Goal: Task Accomplishment & Management: Manage account settings

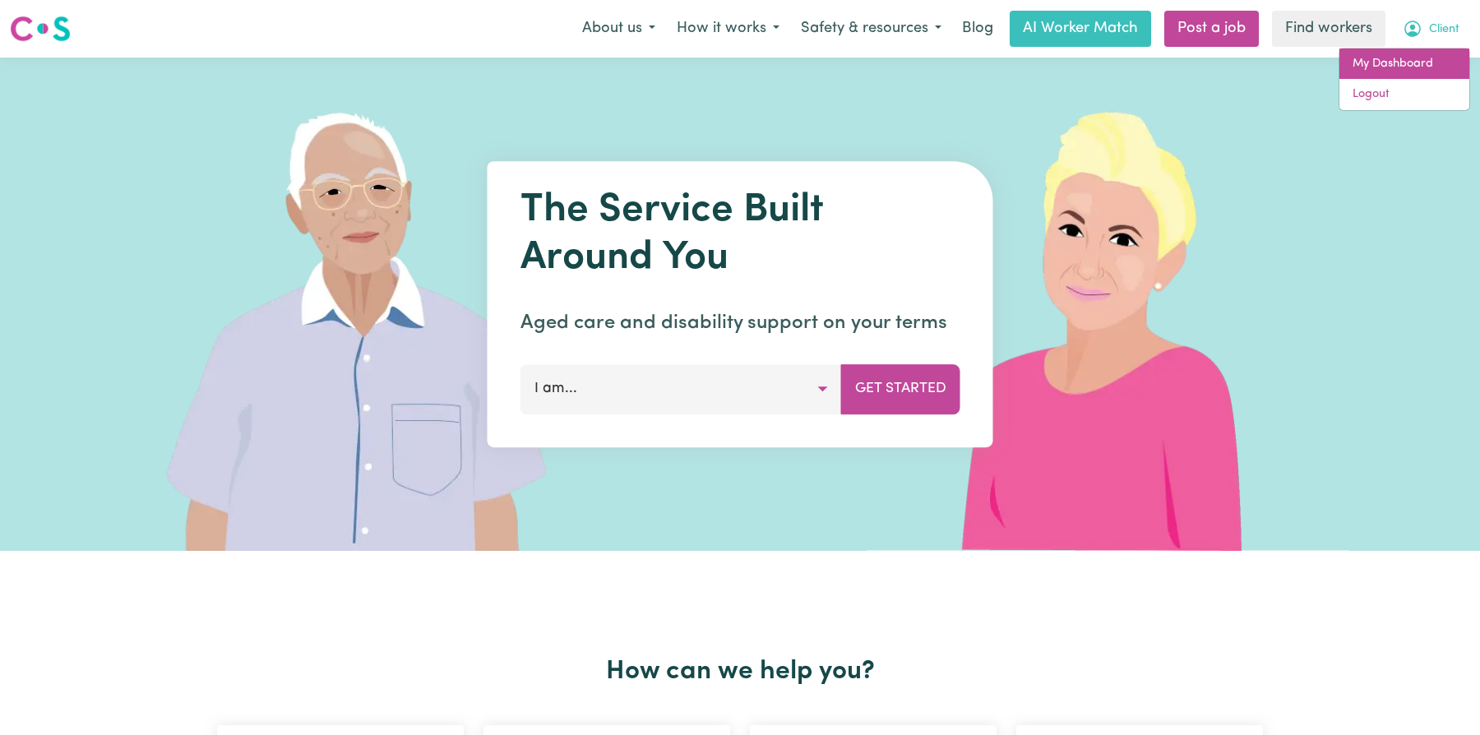
click at [1427, 53] on link "My Dashboard" at bounding box center [1405, 64] width 130 height 31
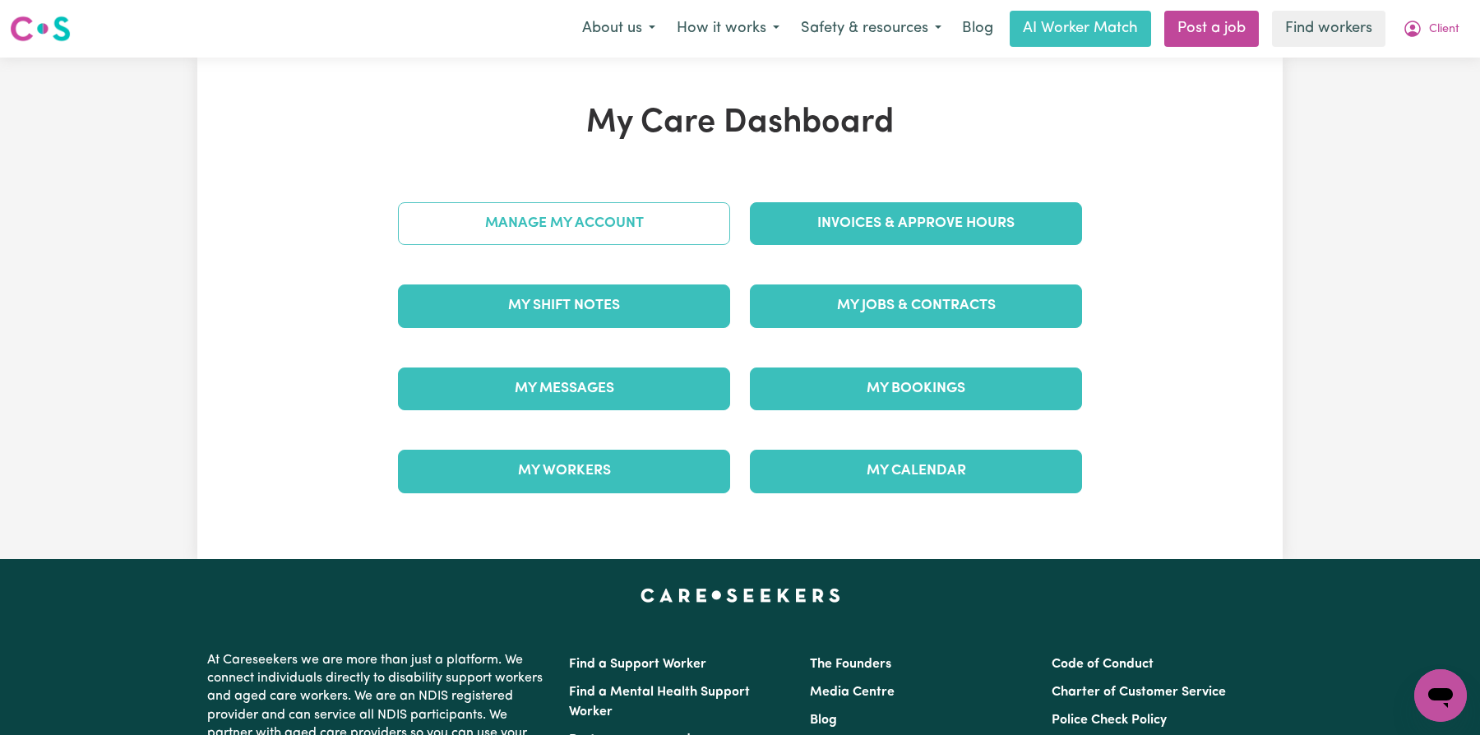
click at [581, 229] on link "Manage My Account" at bounding box center [564, 223] width 332 height 43
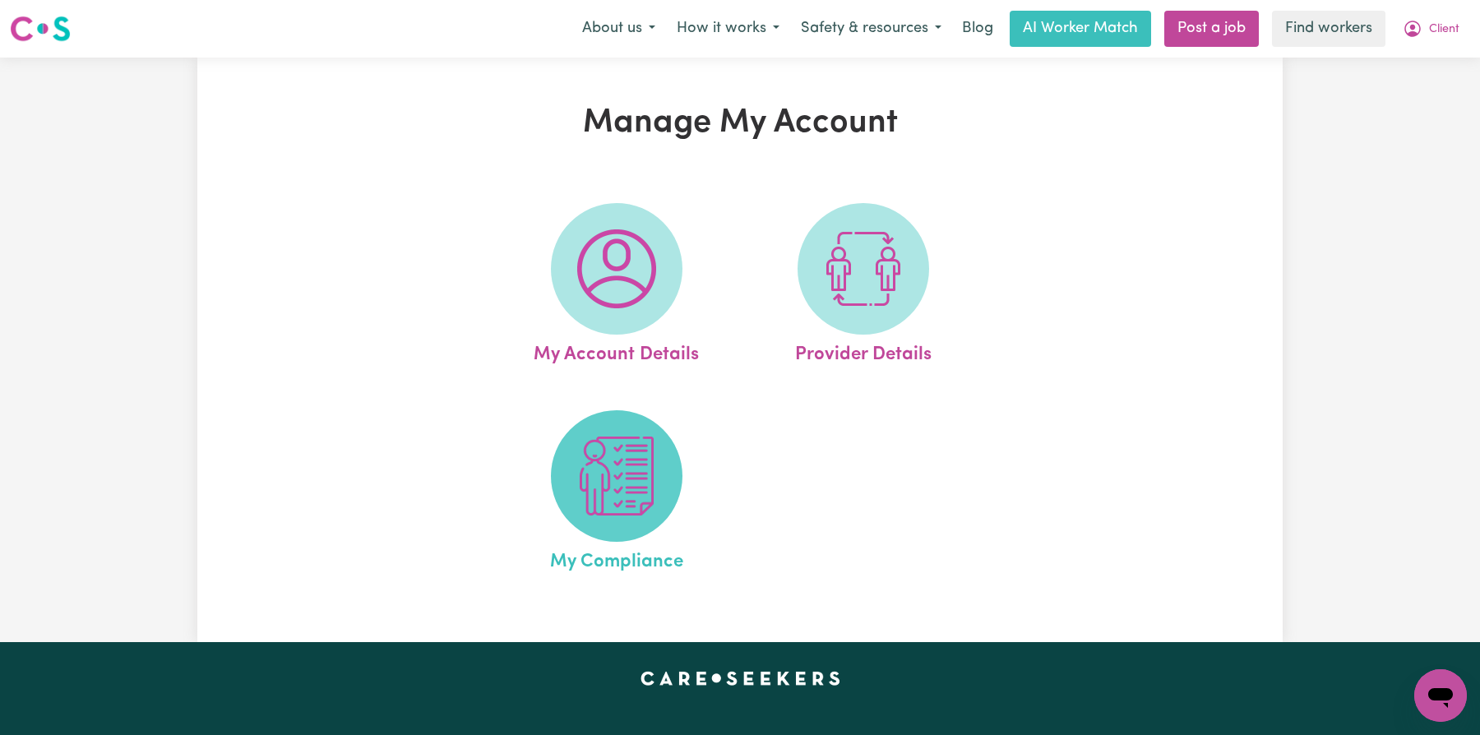
click at [621, 410] on span at bounding box center [617, 476] width 132 height 132
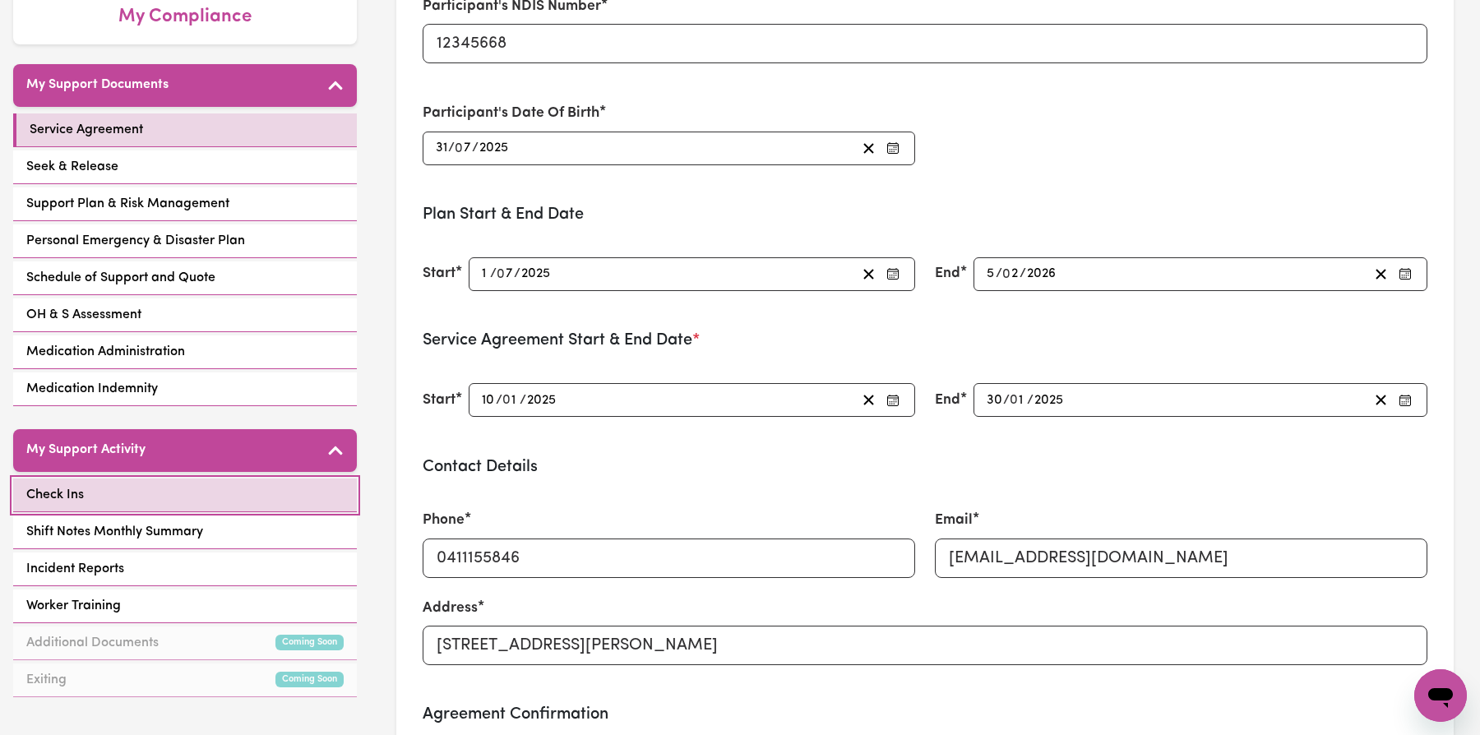
click at [209, 484] on link "Check Ins" at bounding box center [185, 496] width 344 height 34
